Goal: Task Accomplishment & Management: Complete application form

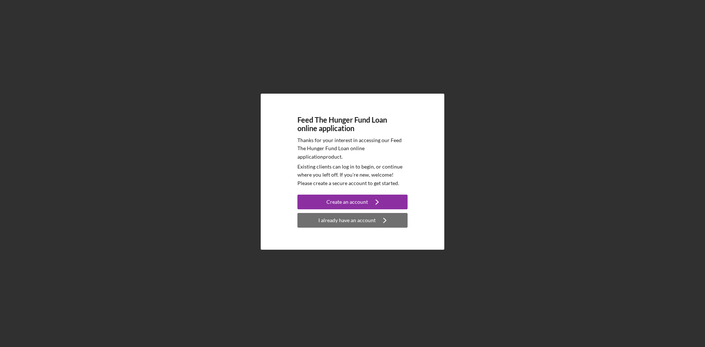
click at [330, 220] on div "I already have an account" at bounding box center [346, 220] width 57 height 15
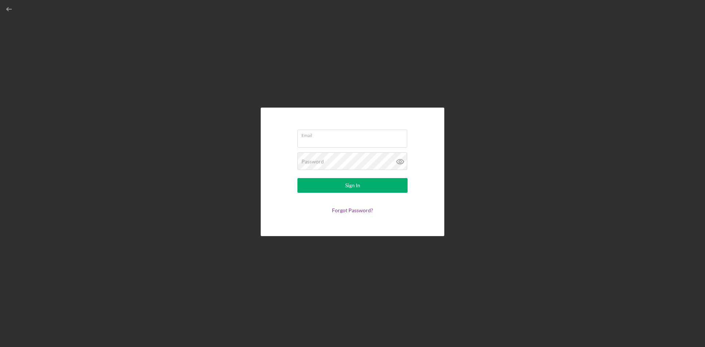
type input "[EMAIL_ADDRESS][DOMAIN_NAME]"
click at [399, 161] on icon at bounding box center [400, 161] width 18 height 18
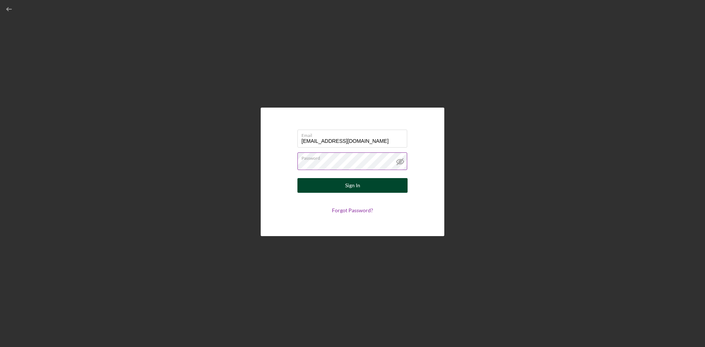
click at [311, 182] on button "Sign In" at bounding box center [352, 185] width 110 height 15
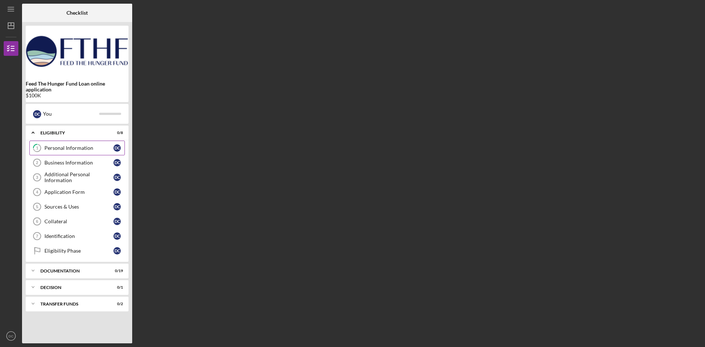
click at [85, 149] on div "Personal Information" at bounding box center [78, 148] width 69 height 6
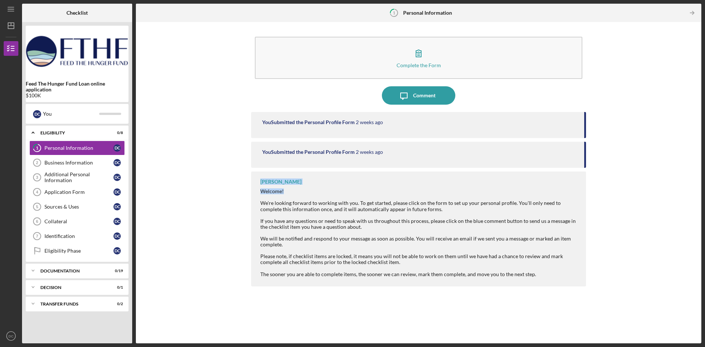
drag, startPoint x: 584, startPoint y: 154, endPoint x: 587, endPoint y: 176, distance: 22.6
click at [587, 176] on div "Complete the Form Form Icon/Message Comment You Submitted the Personal Profile …" at bounding box center [419, 183] width 558 height 314
click at [69, 163] on div "Business Information" at bounding box center [78, 163] width 69 height 6
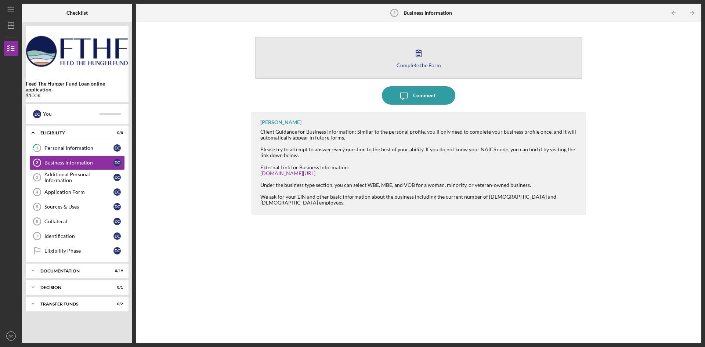
click at [416, 52] on icon "button" at bounding box center [418, 53] width 5 height 7
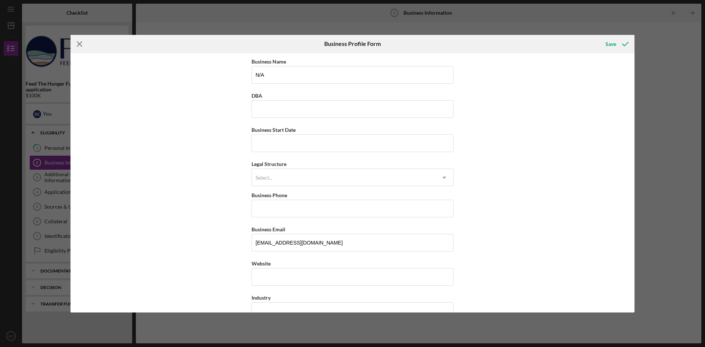
click at [80, 46] on icon "Icon/Menu Close" at bounding box center [80, 44] width 18 height 18
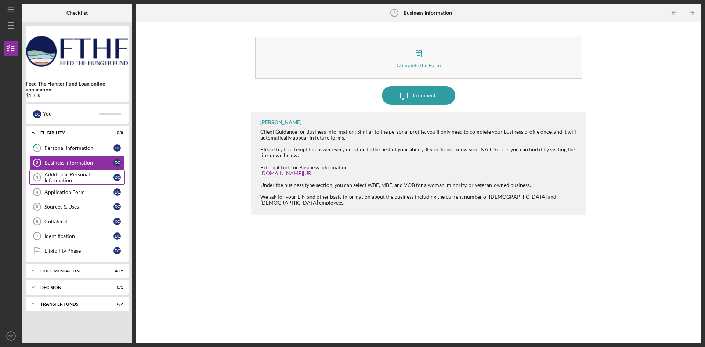
click at [76, 177] on div "Additional Personal Information" at bounding box center [78, 178] width 69 height 12
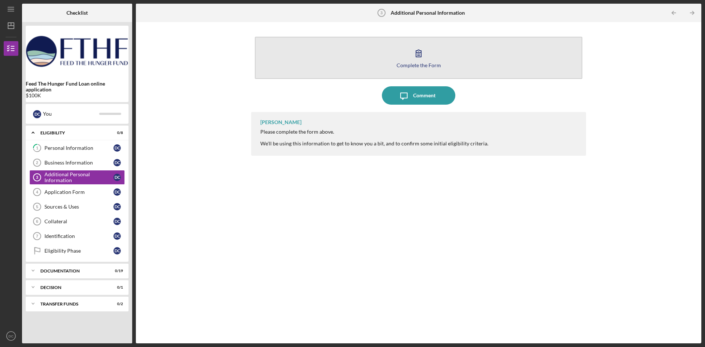
click at [412, 54] on icon "button" at bounding box center [418, 53] width 18 height 18
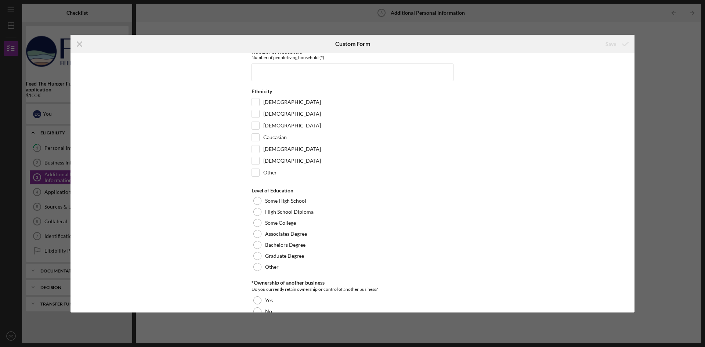
scroll to position [36, 0]
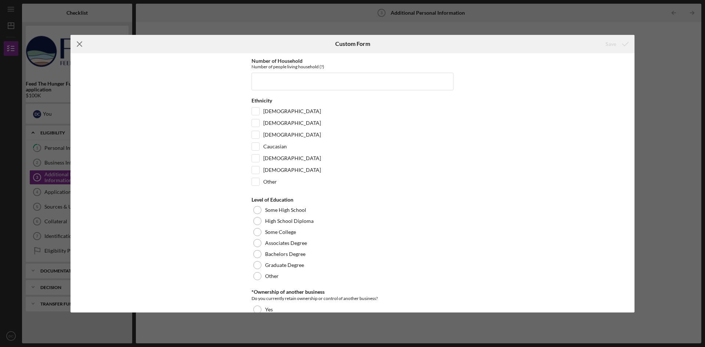
click at [79, 42] on icon "Icon/Menu Close" at bounding box center [80, 44] width 18 height 18
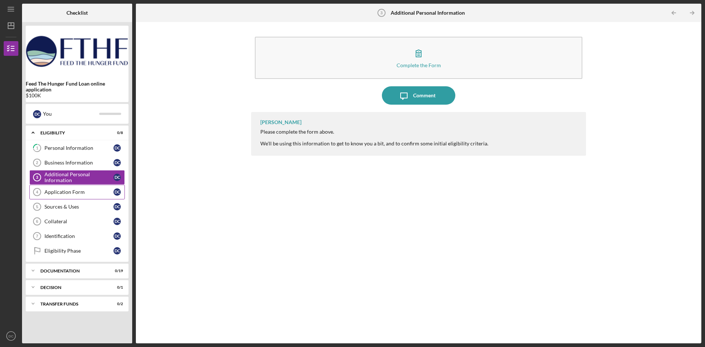
click at [81, 190] on div "Application Form" at bounding box center [78, 192] width 69 height 6
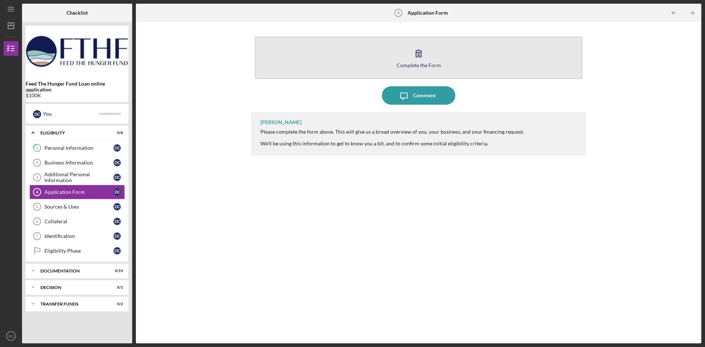
click at [421, 50] on icon "button" at bounding box center [418, 53] width 18 height 18
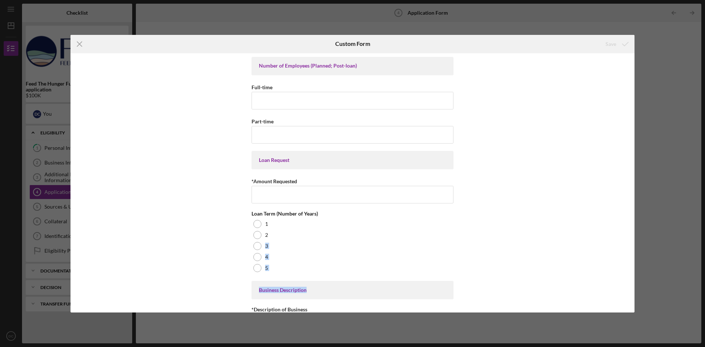
drag, startPoint x: 632, startPoint y: 240, endPoint x: 641, endPoint y: 273, distance: 33.8
click at [639, 275] on div "Icon/Menu Close Custom Form Save Number of Employees (Planned; Post-loan) Full-…" at bounding box center [352, 173] width 705 height 347
click at [573, 220] on div "Number of Employees (Planned; Post-loan) Full-time Part-time Loan Request *Amou…" at bounding box center [353, 182] width 564 height 259
drag, startPoint x: 631, startPoint y: 248, endPoint x: 638, endPoint y: 295, distance: 47.5
click at [639, 298] on div "Icon/Menu Close Custom Form Save Number of Employees (Planned; Post-loan) Full-…" at bounding box center [352, 173] width 705 height 347
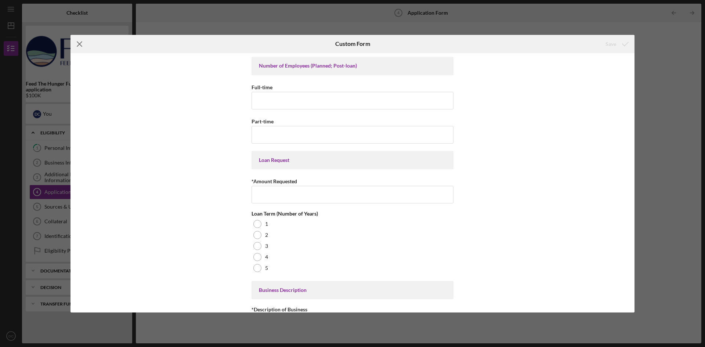
click at [80, 45] on icon "Icon/Menu Close" at bounding box center [80, 44] width 18 height 18
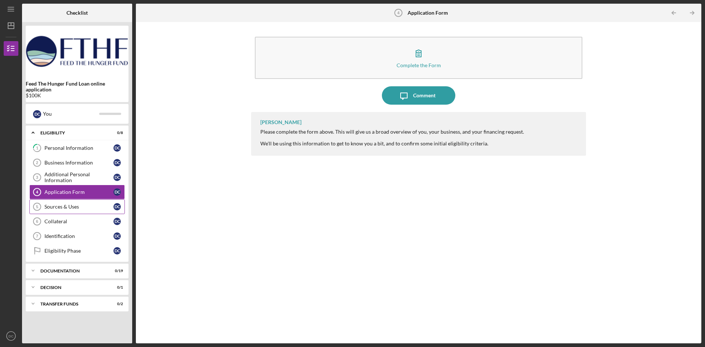
click at [55, 205] on div "Sources & Uses" at bounding box center [78, 207] width 69 height 6
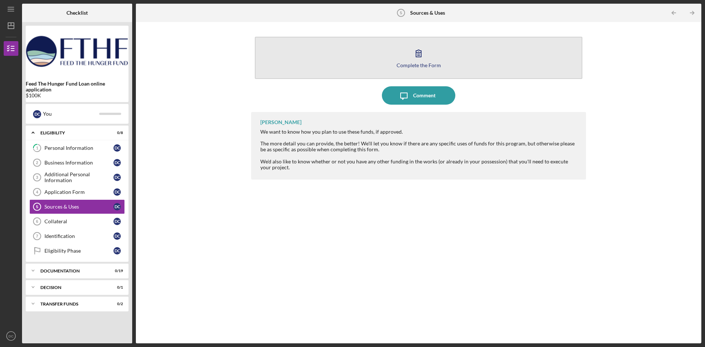
click at [403, 54] on button "Complete the Form Form" at bounding box center [419, 58] width 328 height 42
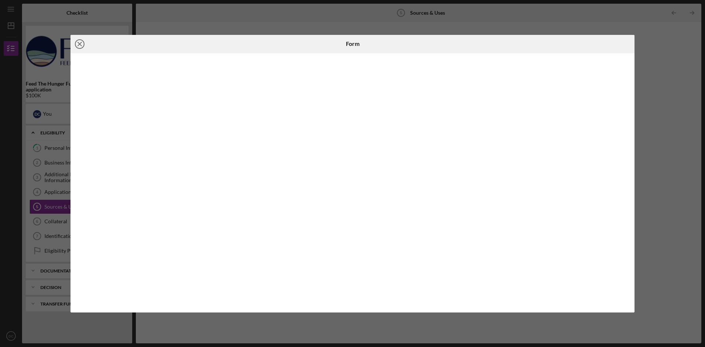
click at [78, 44] on icon "Icon/Close" at bounding box center [80, 44] width 18 height 18
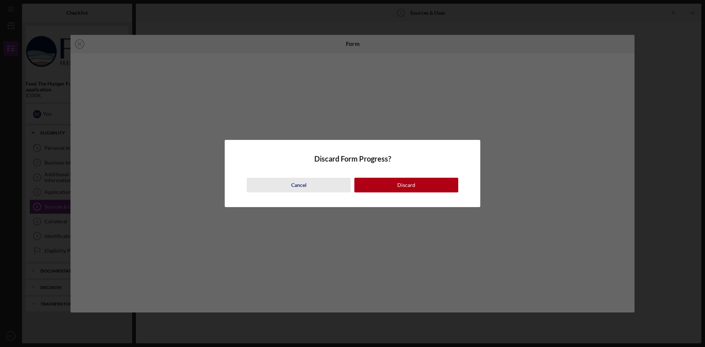
click at [301, 185] on div "Cancel" at bounding box center [298, 185] width 15 height 15
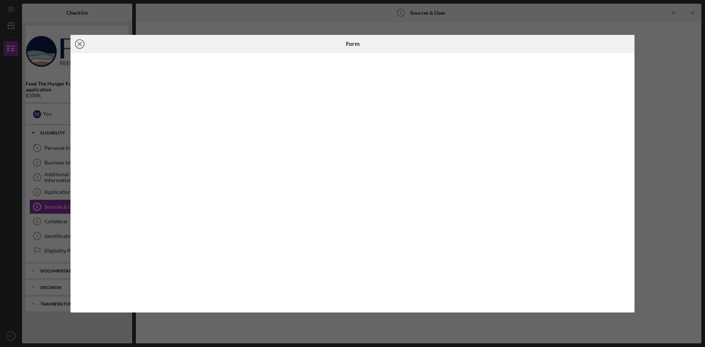
click at [79, 40] on icon "Icon/Close" at bounding box center [80, 44] width 18 height 18
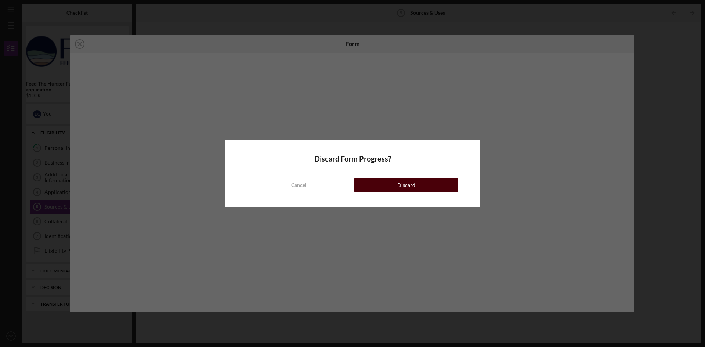
click at [416, 180] on button "Discard" at bounding box center [406, 185] width 104 height 15
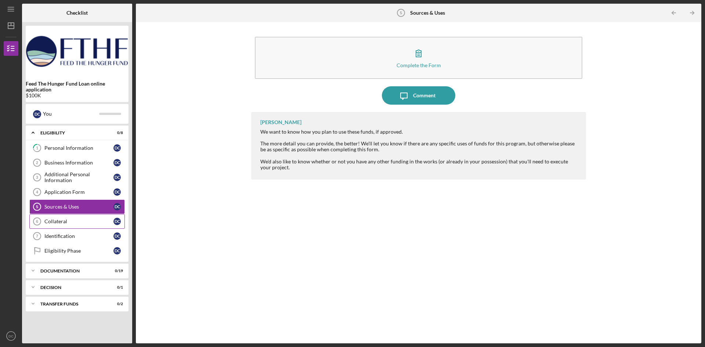
click at [53, 218] on link "Collateral 6 Collateral D C" at bounding box center [76, 221] width 95 height 15
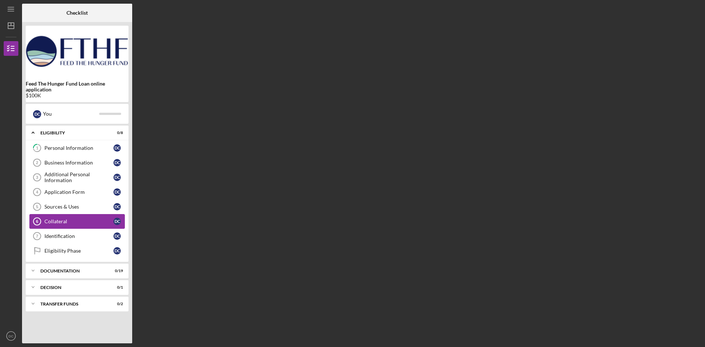
click at [53, 218] on link "Collateral 6 Collateral D C" at bounding box center [76, 221] width 95 height 15
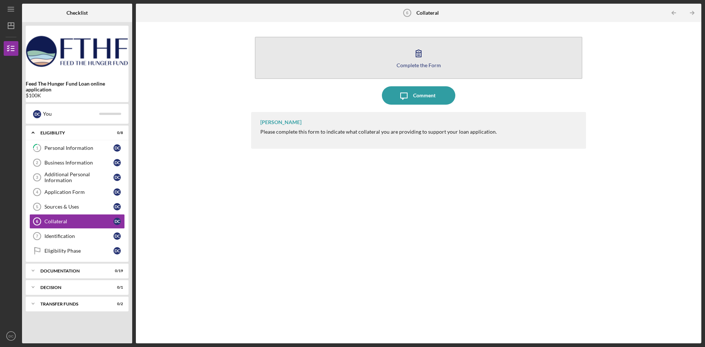
click at [401, 50] on button "Complete the Form Form" at bounding box center [419, 58] width 328 height 42
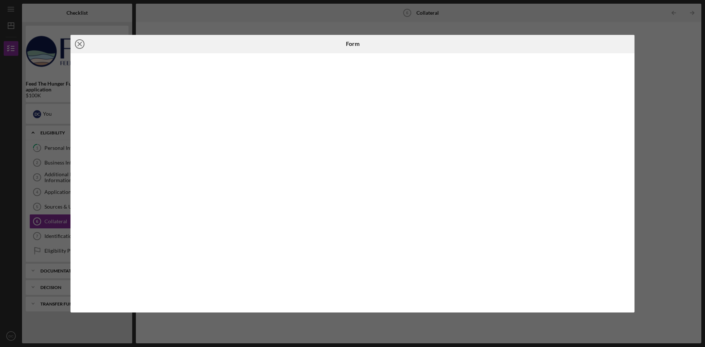
click at [77, 45] on icon "Icon/Close" at bounding box center [80, 44] width 18 height 18
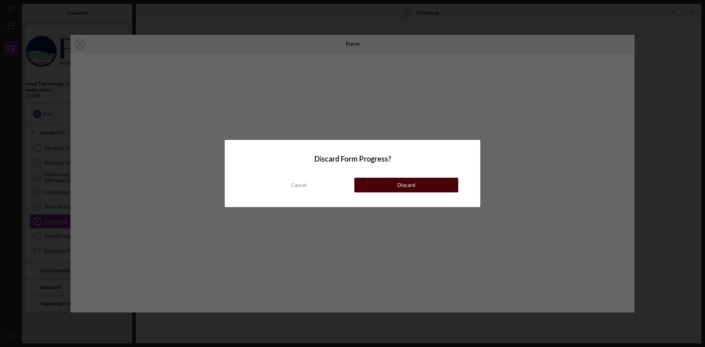
click at [370, 188] on button "Discard" at bounding box center [406, 185] width 104 height 15
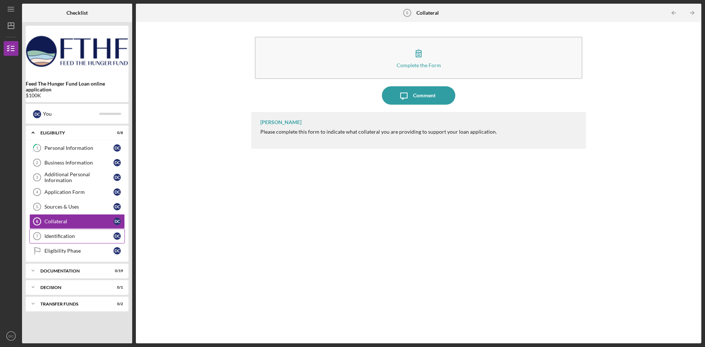
click at [49, 235] on div "Identification" at bounding box center [78, 236] width 69 height 6
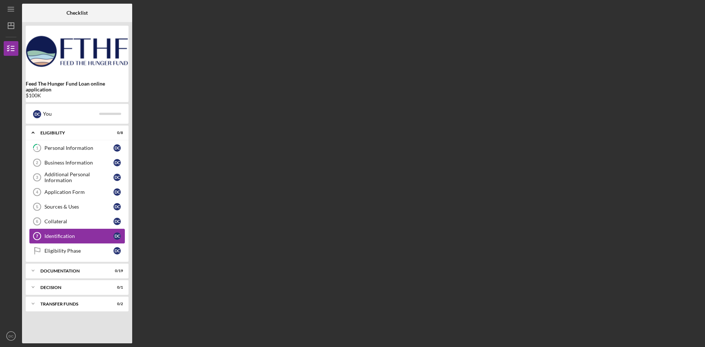
click at [49, 235] on div "Identification" at bounding box center [78, 236] width 69 height 6
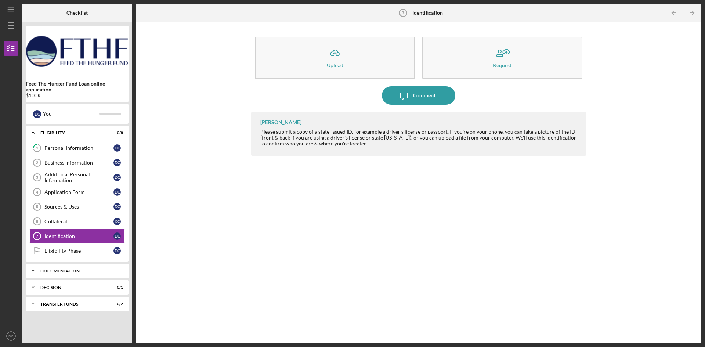
click at [78, 273] on div "Documentation" at bounding box center [79, 271] width 79 height 4
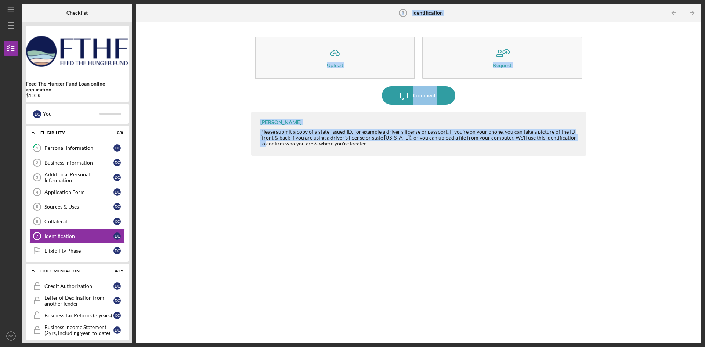
drag, startPoint x: 134, startPoint y: 282, endPoint x: 136, endPoint y: 301, distance: 19.6
click at [136, 301] on div "Checklist Feed The Hunger Fund Loan online application $100K D C You Icon/Expan…" at bounding box center [361, 174] width 679 height 340
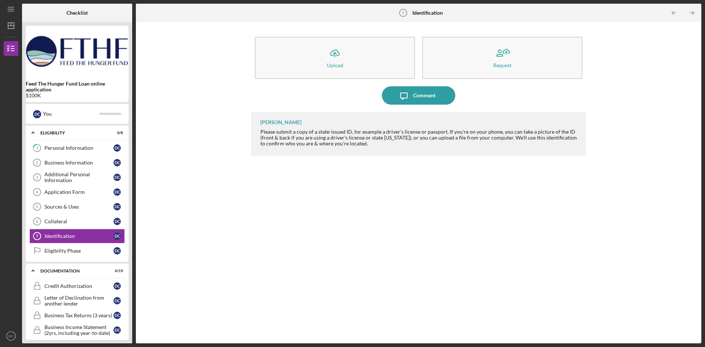
click at [326, 221] on div "[PERSON_NAME] Please submit a copy of a state-issued ID, for example a driver's…" at bounding box center [418, 222] width 335 height 220
click at [30, 271] on icon "Icon/Expander" at bounding box center [33, 270] width 15 height 15
click at [33, 269] on icon "Icon/Expander" at bounding box center [33, 270] width 15 height 15
click at [81, 329] on div "Business Income Statement (2yrs, including year-to-date)" at bounding box center [78, 330] width 69 height 12
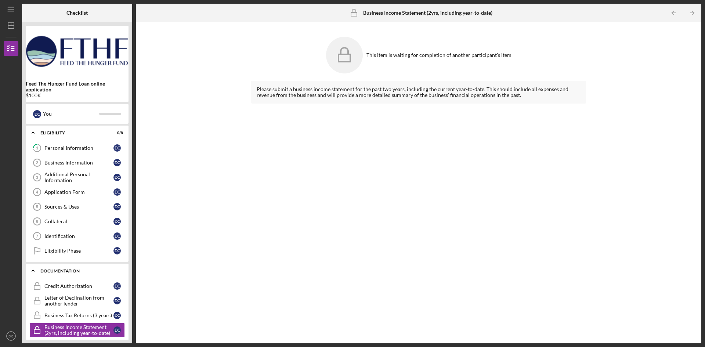
click at [35, 273] on icon "Icon/Expander" at bounding box center [33, 270] width 15 height 15
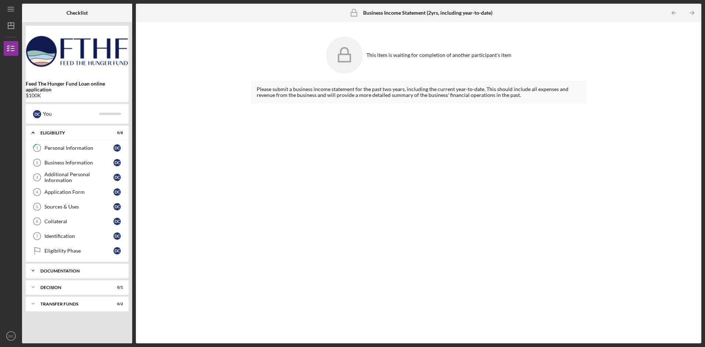
click at [59, 273] on div "Documentation" at bounding box center [79, 271] width 79 height 4
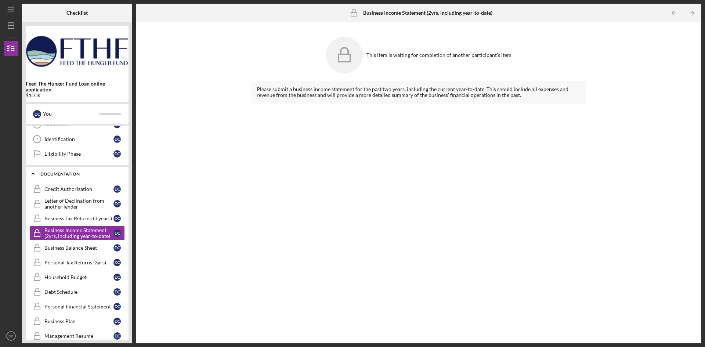
scroll to position [98, 0]
drag, startPoint x: 134, startPoint y: 271, endPoint x: 130, endPoint y: 324, distance: 53.0
click at [134, 322] on div "Checklist Feed The Hunger Fund Loan online application $100K D C You Icon/Expan…" at bounding box center [361, 174] width 679 height 340
click at [66, 335] on div "Management Resume" at bounding box center [78, 335] width 69 height 6
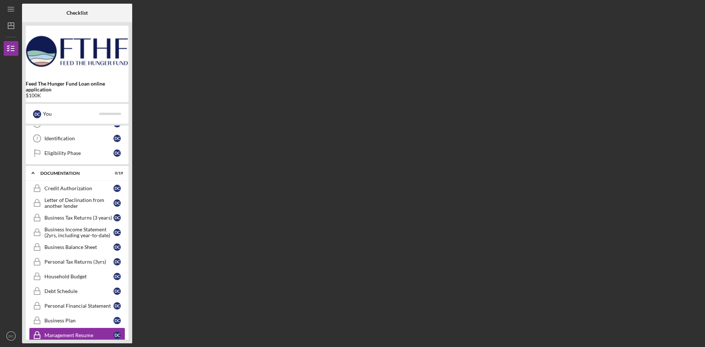
click at [66, 335] on div "Management Resume" at bounding box center [78, 335] width 69 height 6
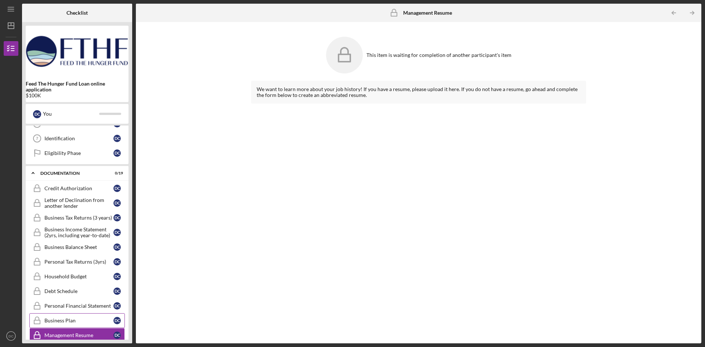
click at [60, 320] on div "Business Plan" at bounding box center [78, 321] width 69 height 6
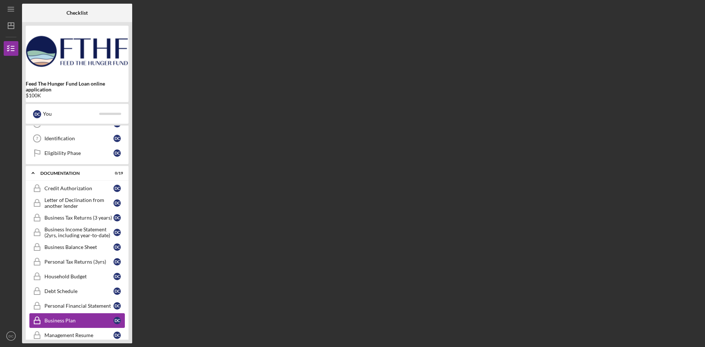
click at [60, 320] on div "Business Plan" at bounding box center [78, 321] width 69 height 6
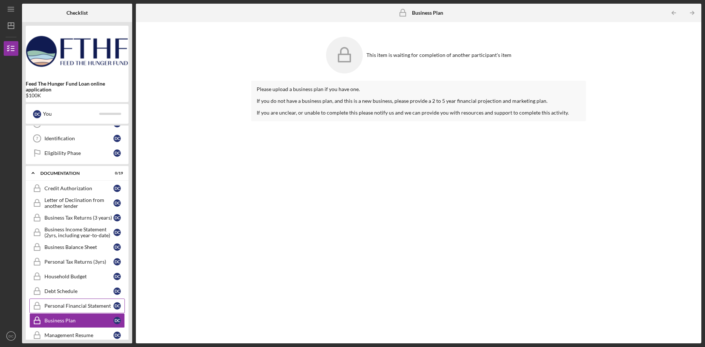
click at [60, 307] on div "Personal Financial Statement" at bounding box center [78, 306] width 69 height 6
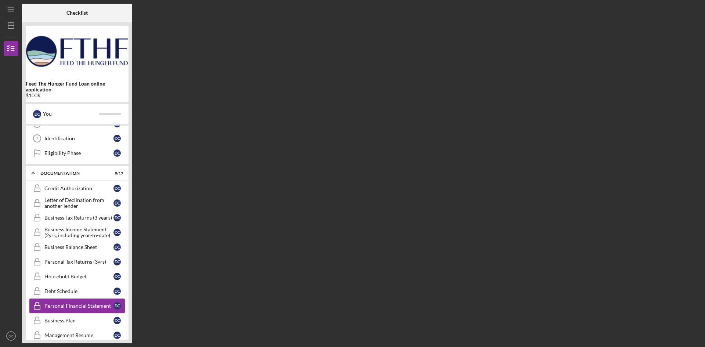
click at [60, 307] on div "Personal Financial Statement" at bounding box center [78, 306] width 69 height 6
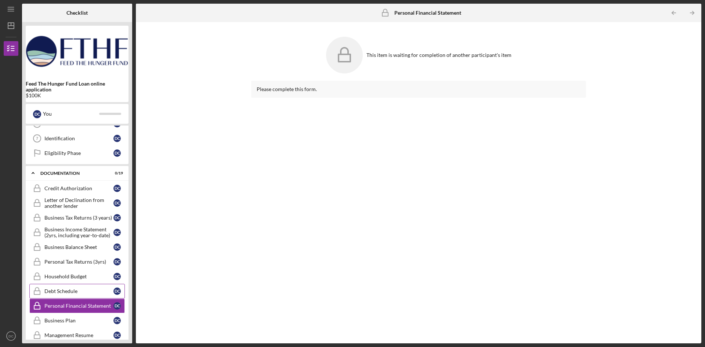
click at [59, 291] on div "Debt Schedule" at bounding box center [78, 291] width 69 height 6
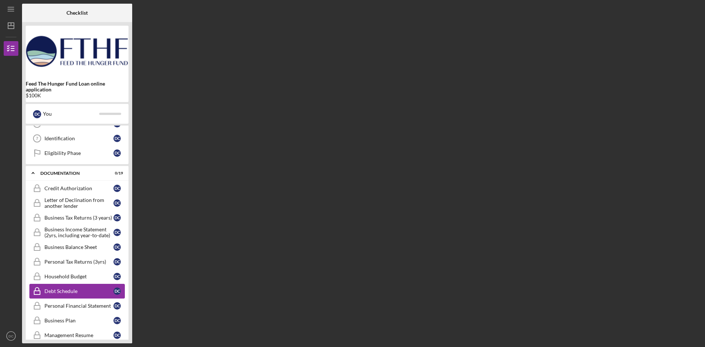
click at [59, 291] on div "Debt Schedule" at bounding box center [78, 291] width 69 height 6
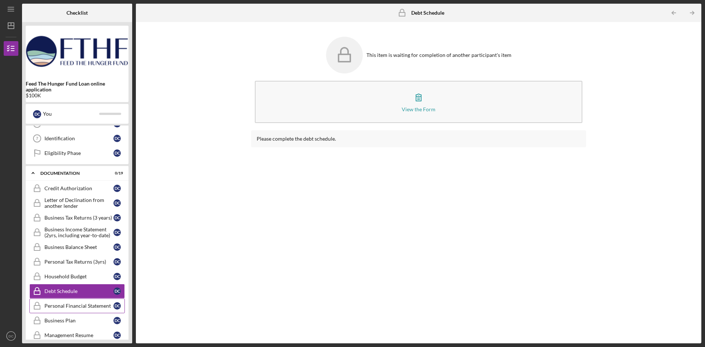
click at [77, 307] on div "Personal Financial Statement" at bounding box center [78, 306] width 69 height 6
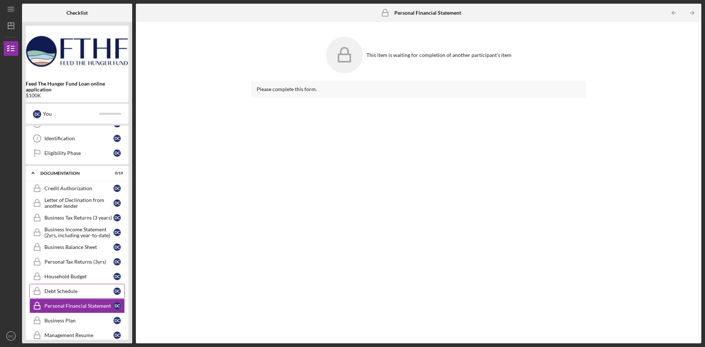
click at [66, 290] on div "Debt Schedule" at bounding box center [78, 291] width 69 height 6
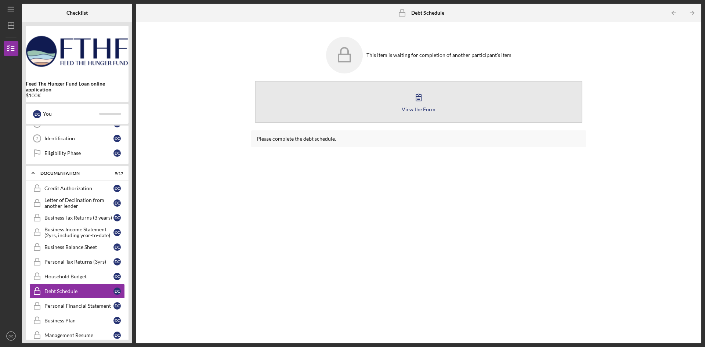
click at [411, 100] on icon "button" at bounding box center [418, 97] width 18 height 18
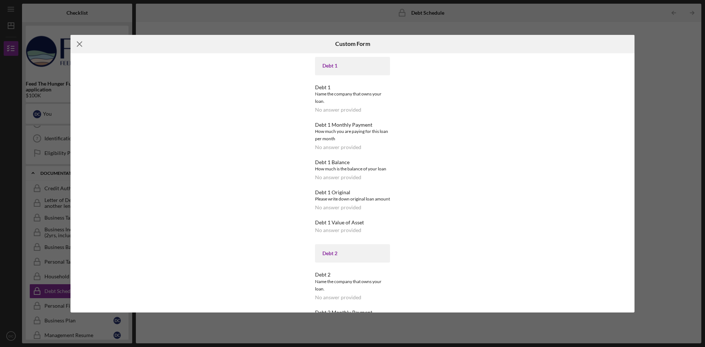
click at [75, 43] on icon "Icon/Menu Close" at bounding box center [80, 44] width 18 height 18
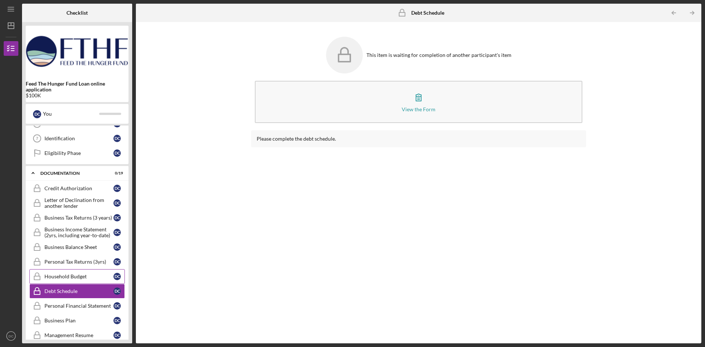
click at [75, 278] on div "Household Budget" at bounding box center [78, 277] width 69 height 6
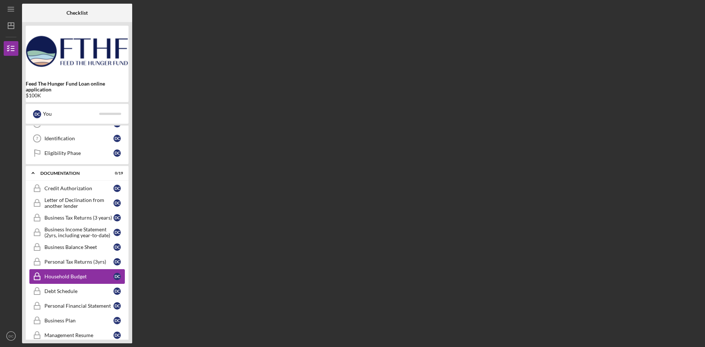
click at [75, 278] on div "Household Budget" at bounding box center [78, 277] width 69 height 6
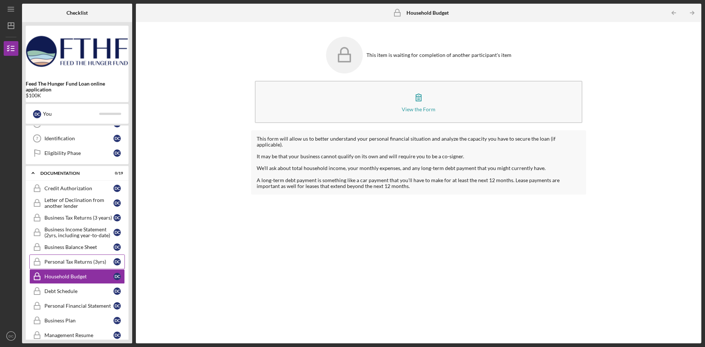
click at [93, 263] on div "Personal Tax Returns (3yrs)" at bounding box center [78, 262] width 69 height 6
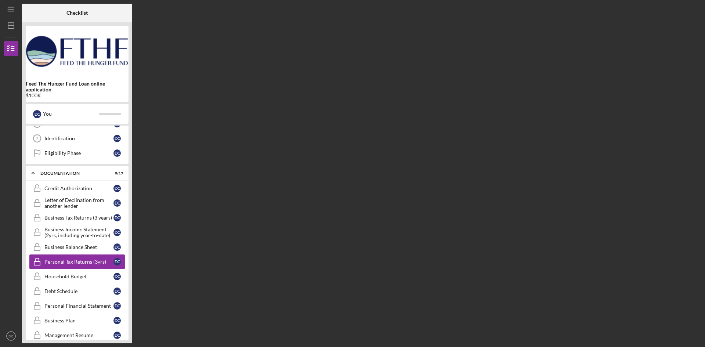
click at [93, 263] on div "Personal Tax Returns (3yrs)" at bounding box center [78, 262] width 69 height 6
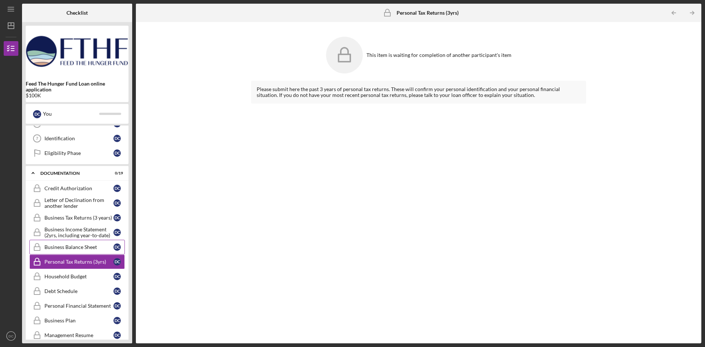
click at [83, 248] on div "Business Balance Sheet" at bounding box center [78, 247] width 69 height 6
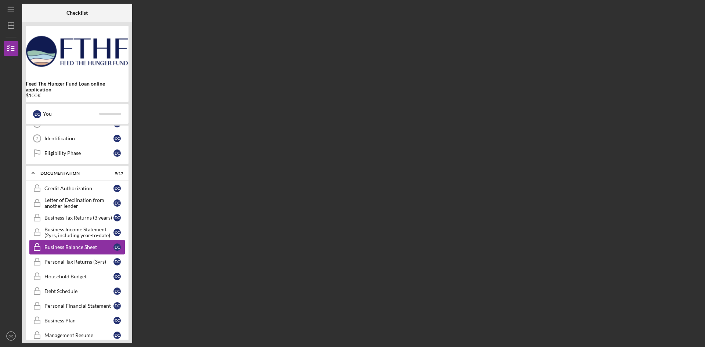
click at [82, 248] on div "Business Balance Sheet" at bounding box center [78, 247] width 69 height 6
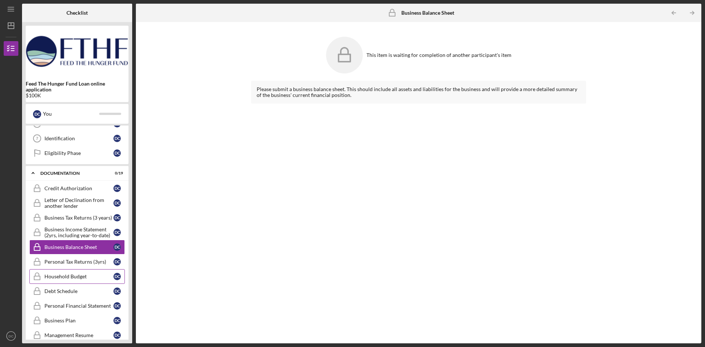
click at [79, 281] on link "Household Budget Household Budget D C" at bounding box center [76, 276] width 95 height 15
